Goal: Transaction & Acquisition: Purchase product/service

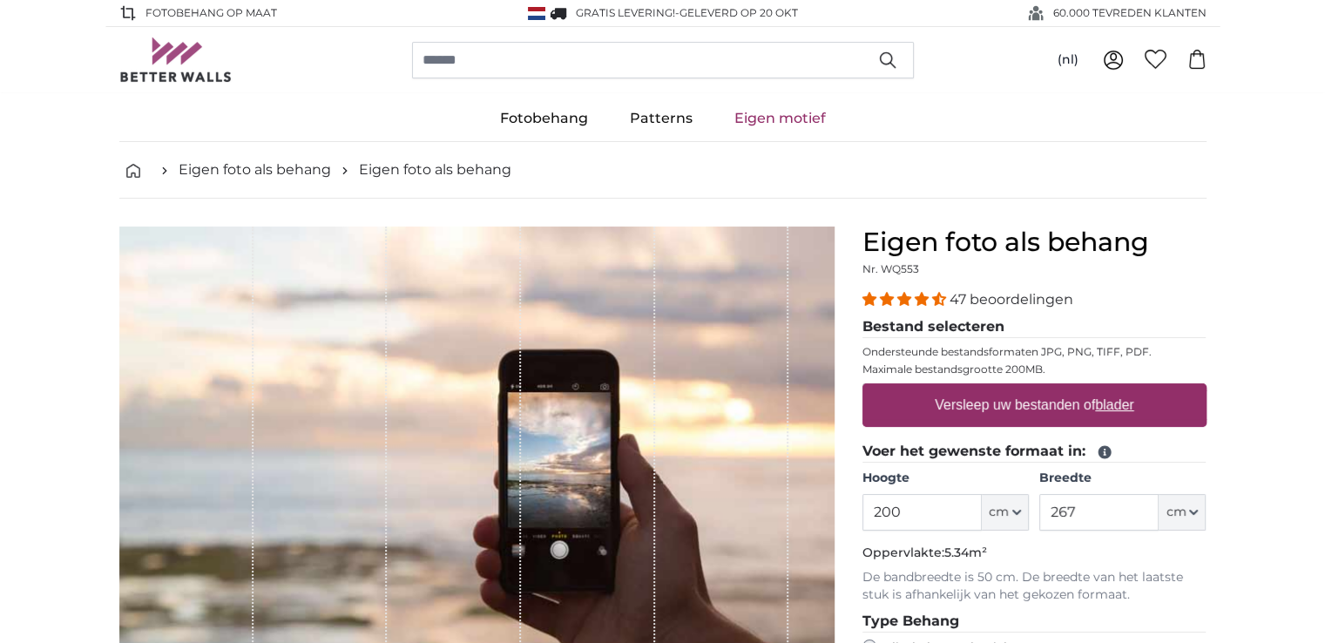
drag, startPoint x: 924, startPoint y: 516, endPoint x: 877, endPoint y: 514, distance: 47.1
click at [877, 514] on input "200" at bounding box center [921, 512] width 119 height 37
type input "260"
drag, startPoint x: 1086, startPoint y: 505, endPoint x: 1007, endPoint y: 506, distance: 79.3
click at [1007, 506] on div "Hoogte 260 ft cm Centimeter (cm) Inches (inch) Feet (ft. in.) Breedte 267 ft cm…" at bounding box center [1034, 499] width 344 height 61
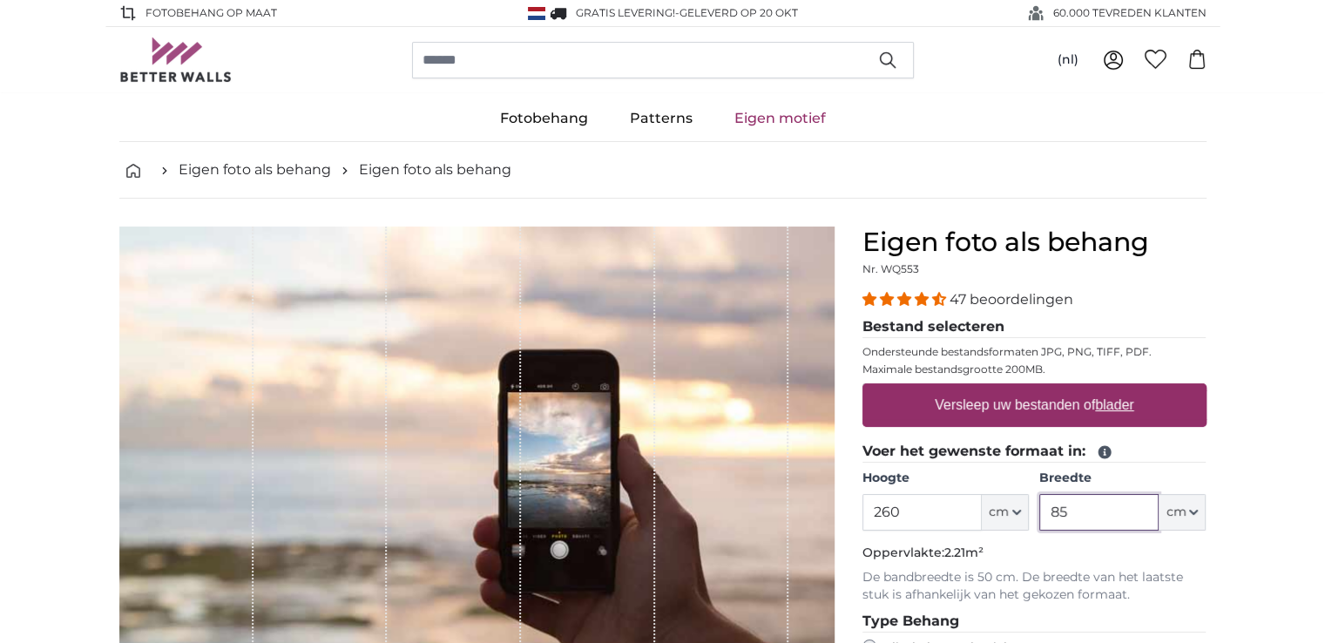
type input "85"
drag, startPoint x: 895, startPoint y: 513, endPoint x: 888, endPoint y: 505, distance: 9.9
click at [888, 505] on input "260" at bounding box center [921, 512] width 119 height 37
type input "265"
click at [1184, 562] on fieldset "Voer het gewenste formaat in: Hoogte 265 ft cm Centimeter (cm) Inches (inch) Fe…" at bounding box center [1034, 522] width 344 height 163
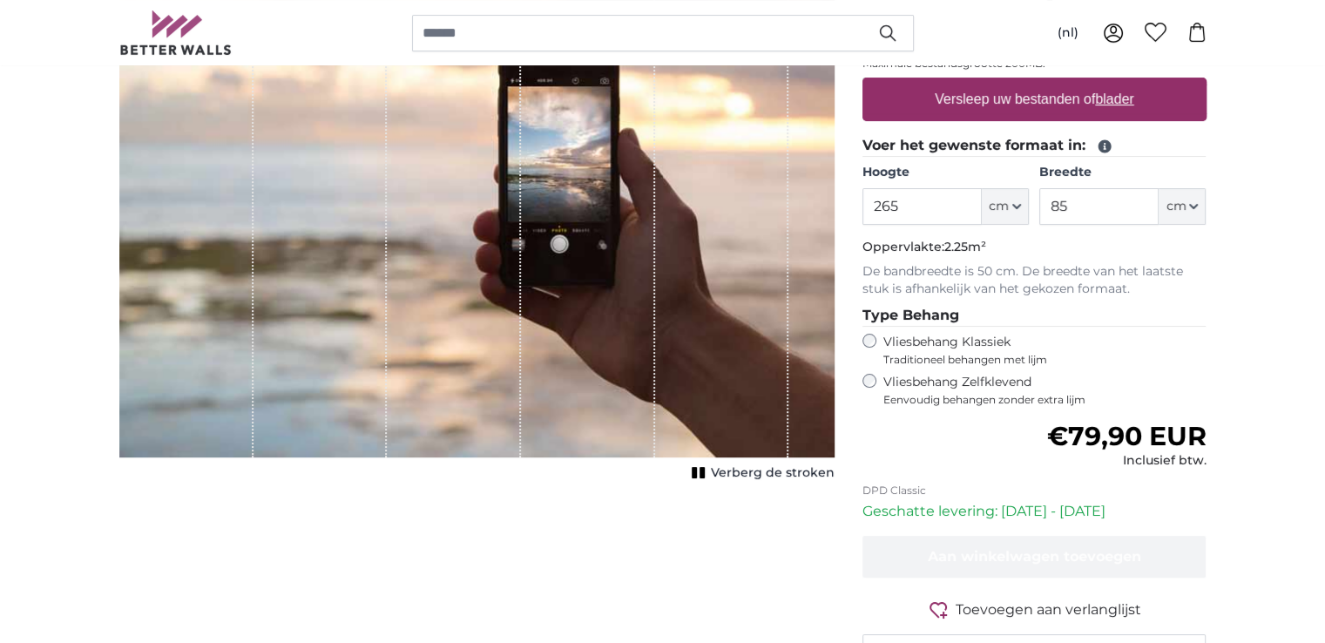
scroll to position [348, 0]
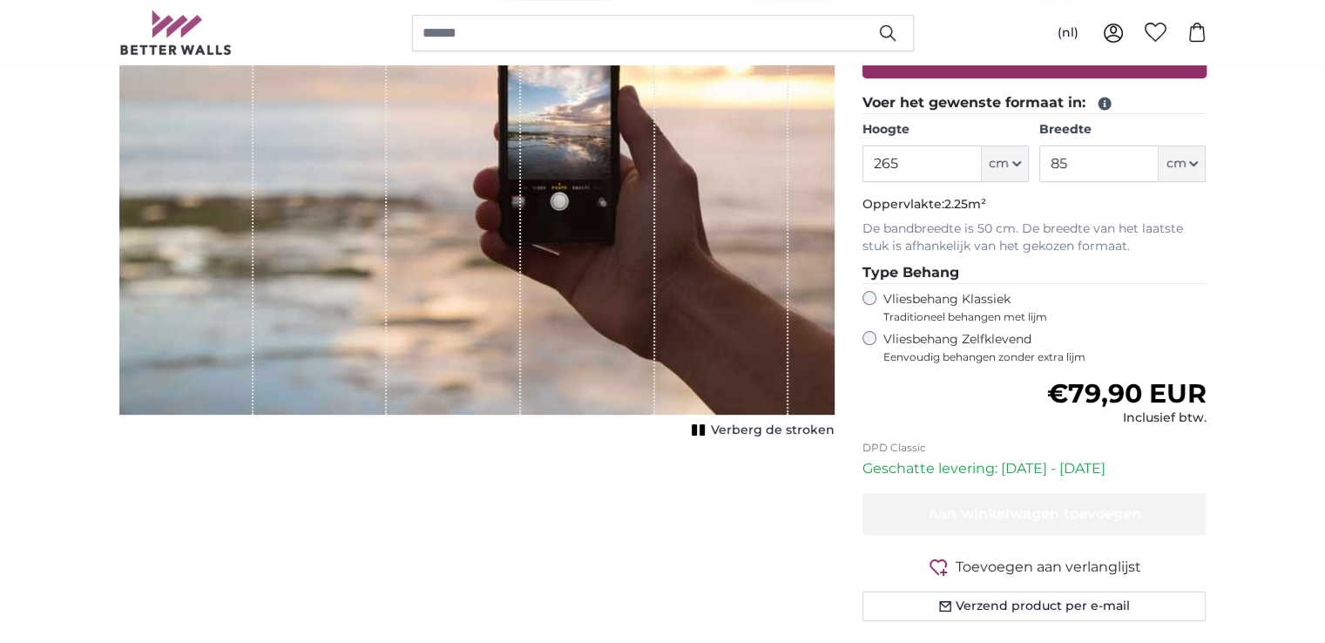
click at [887, 339] on label "Vliesbehang Zelfklevend Eenvoudig behangen zonder extra lijm" at bounding box center [1044, 347] width 323 height 33
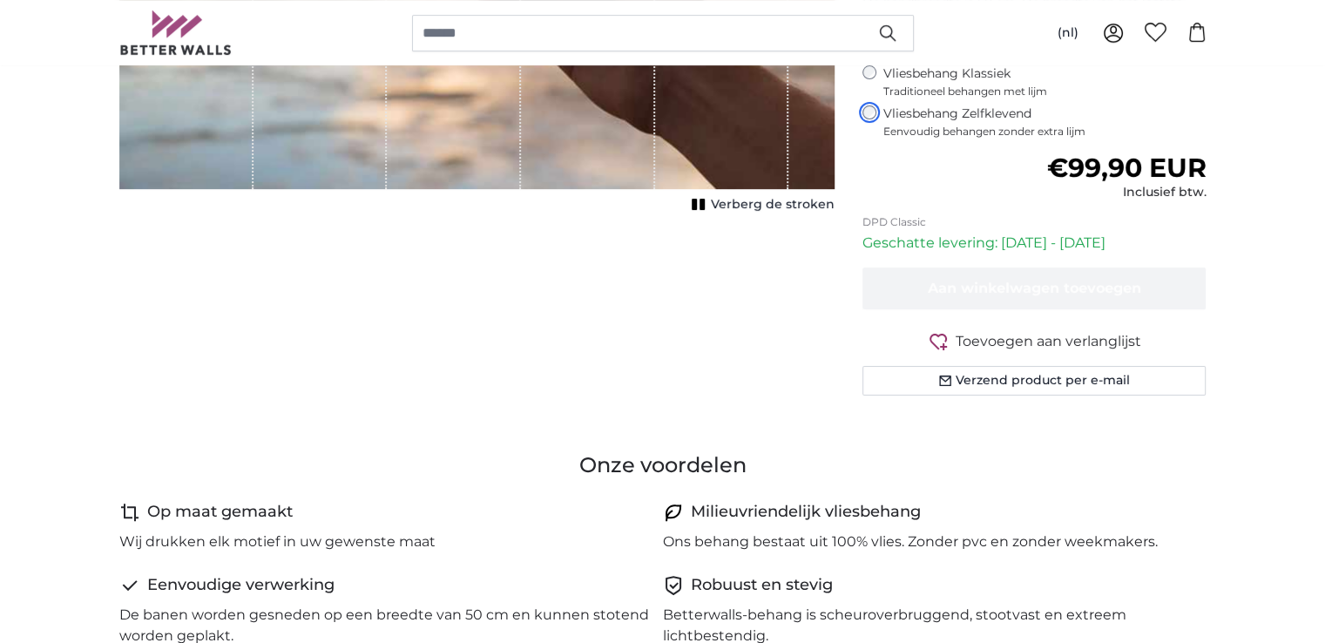
scroll to position [610, 0]
